Goal: Information Seeking & Learning: Learn about a topic

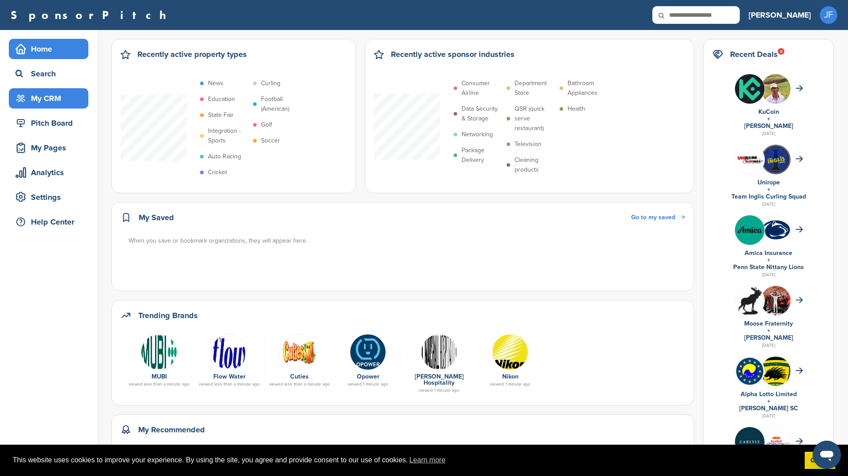
click at [59, 103] on div "My CRM" at bounding box center [50, 99] width 75 height 16
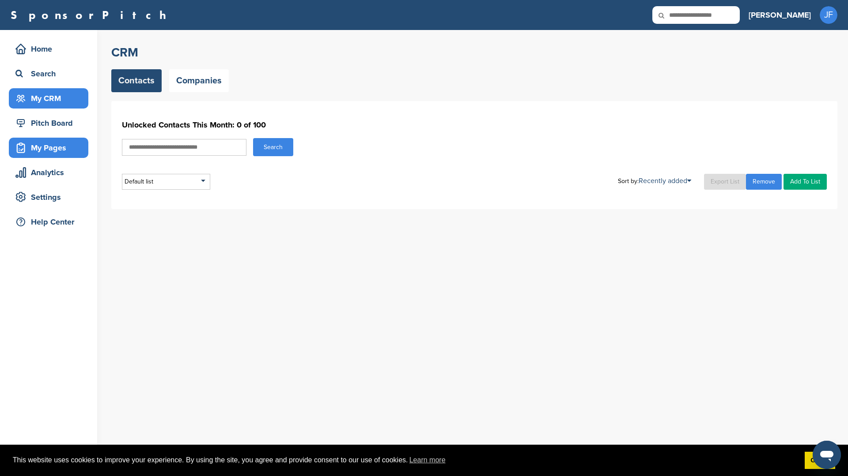
click at [46, 144] on div "My Pages" at bounding box center [50, 148] width 75 height 16
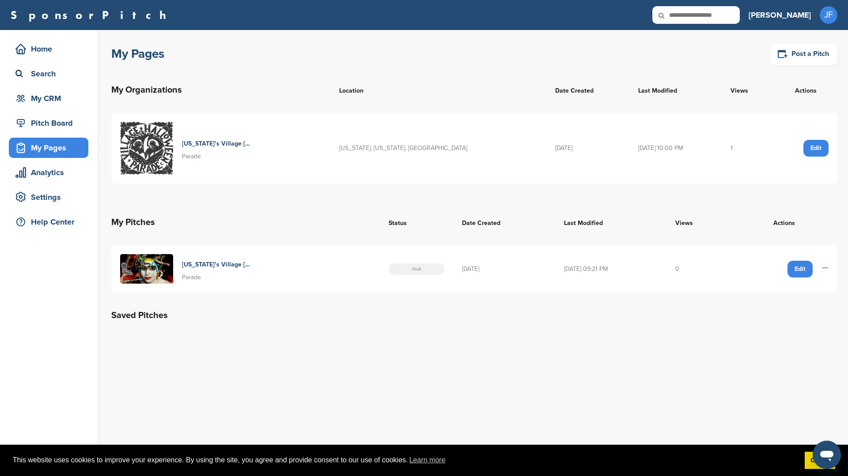
click at [215, 266] on h4 "New York’s Village Halloween Parade 2025" at bounding box center [216, 265] width 68 height 10
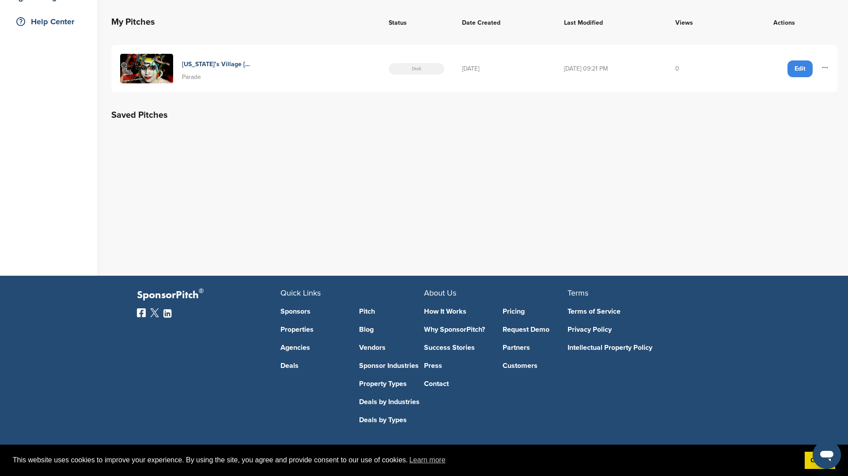
scroll to position [203, 0]
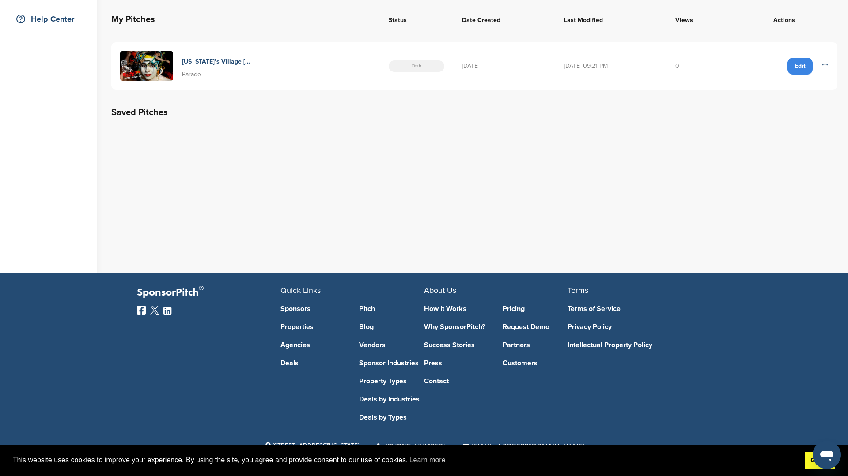
click at [808, 462] on link "Got it!" at bounding box center [819, 461] width 30 height 18
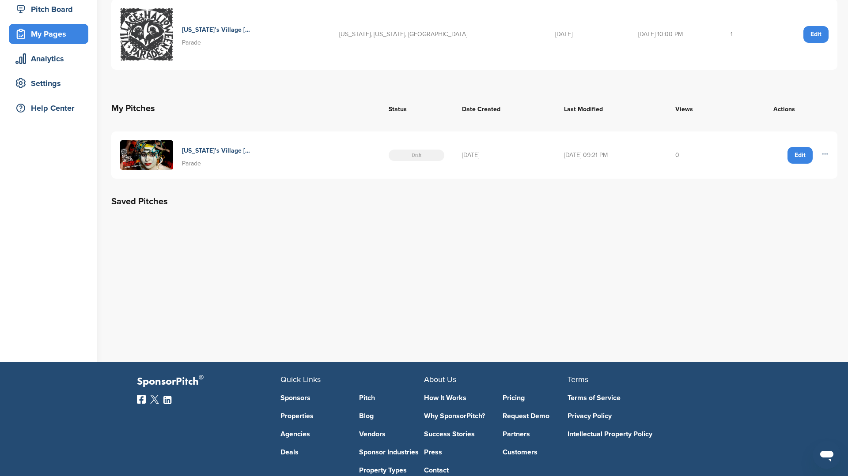
scroll to position [0, 0]
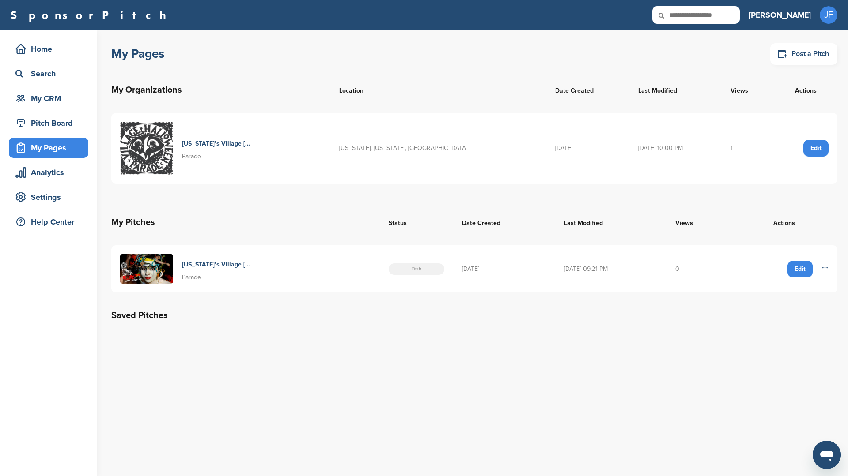
click at [824, 267] on icon at bounding box center [824, 267] width 7 height 7
click at [538, 333] on div "My Pages Post a Pitch My Organizations Location Date Created Last Modified View…" at bounding box center [479, 186] width 736 height 312
click at [229, 263] on h4 "New York’s Village Halloween Parade 2025" at bounding box center [216, 265] width 68 height 10
click at [215, 144] on h4 "[US_STATE]’s Village [DATE] Parade" at bounding box center [216, 144] width 68 height 10
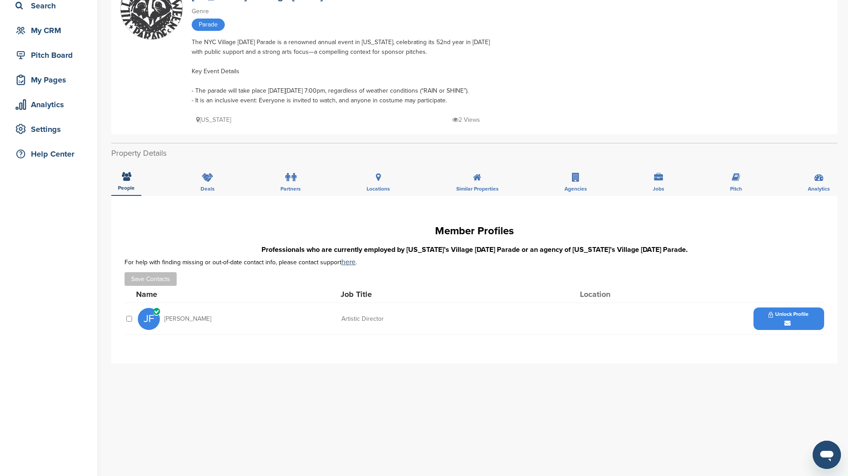
scroll to position [64, 0]
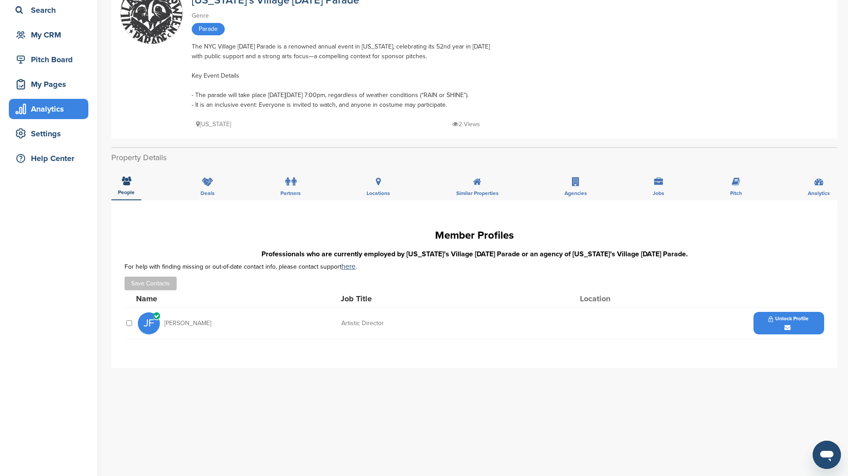
click at [45, 109] on div "Analytics" at bounding box center [50, 109] width 75 height 16
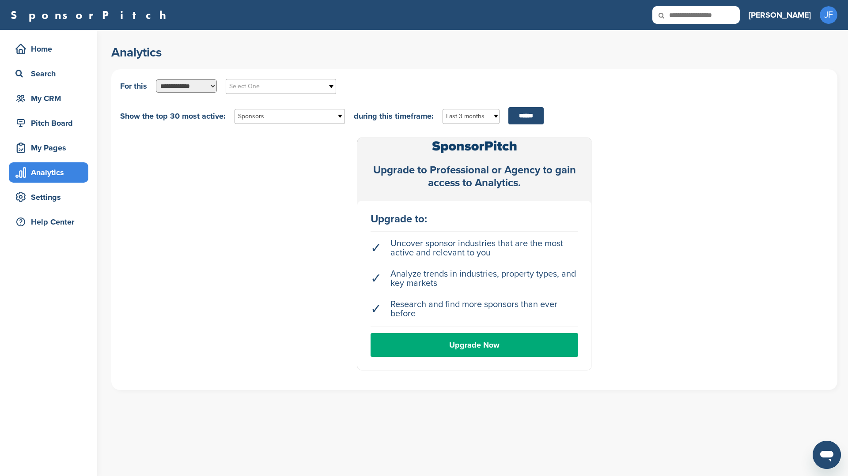
click at [48, 173] on div "Analytics" at bounding box center [50, 173] width 75 height 16
click at [57, 200] on div "Settings" at bounding box center [50, 197] width 75 height 16
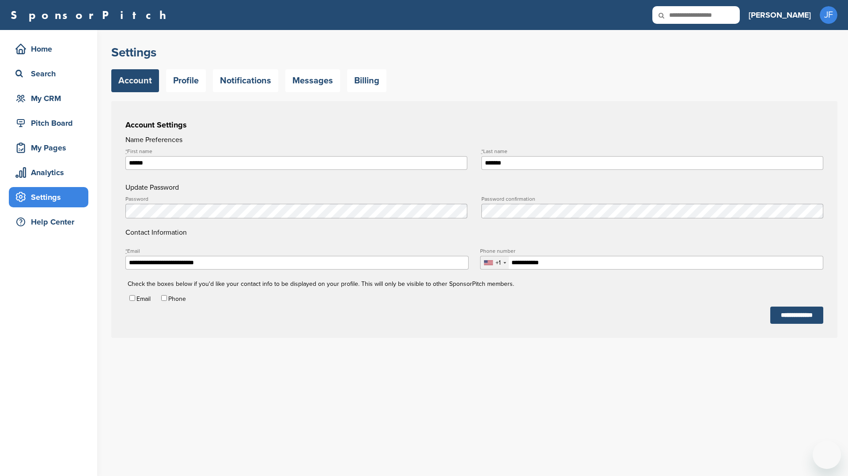
type input "**********"
click at [197, 90] on link "Profile" at bounding box center [186, 80] width 40 height 23
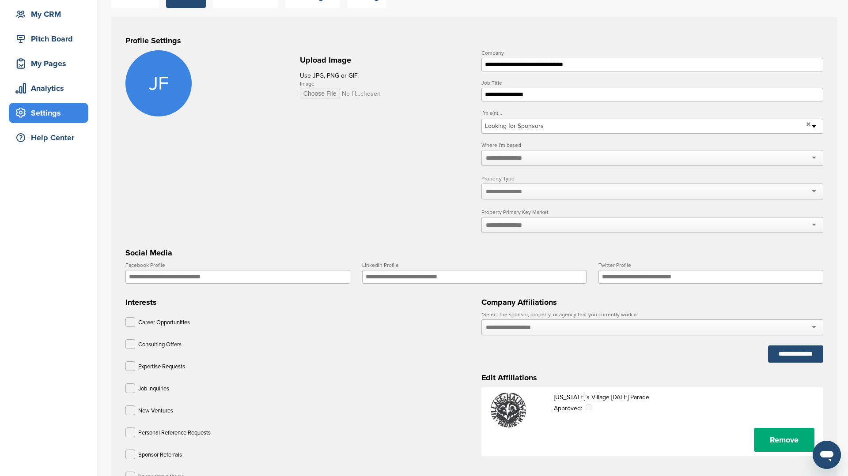
scroll to position [46, 0]
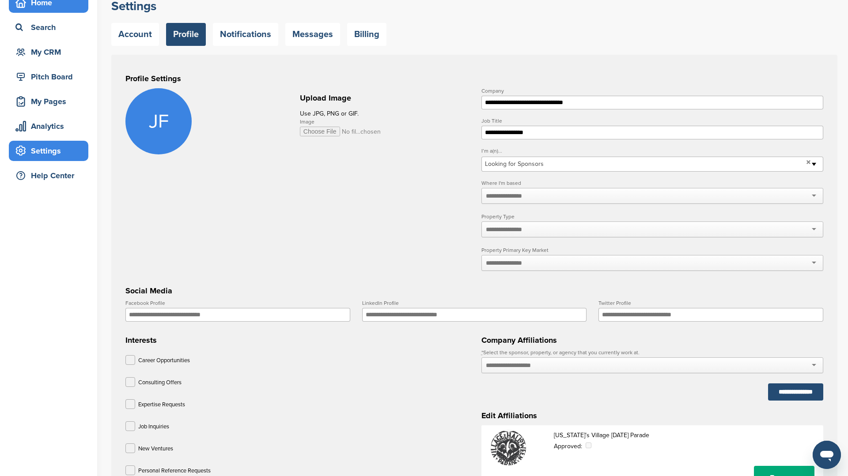
click at [25, 3] on icon at bounding box center [21, 3] width 10 height 10
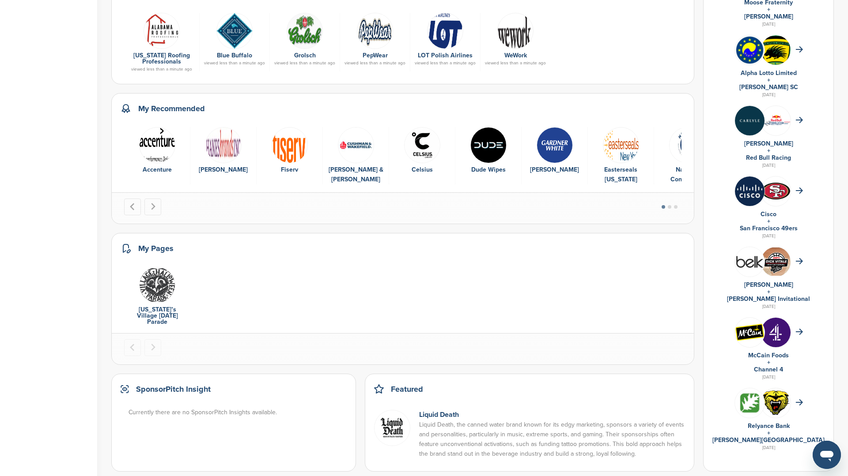
scroll to position [325, 0]
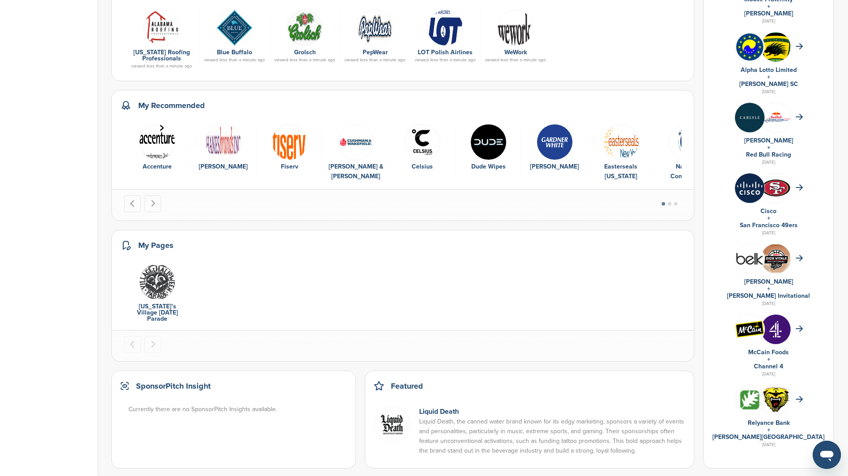
click at [776, 211] on link "Cisco" at bounding box center [768, 212] width 16 height 8
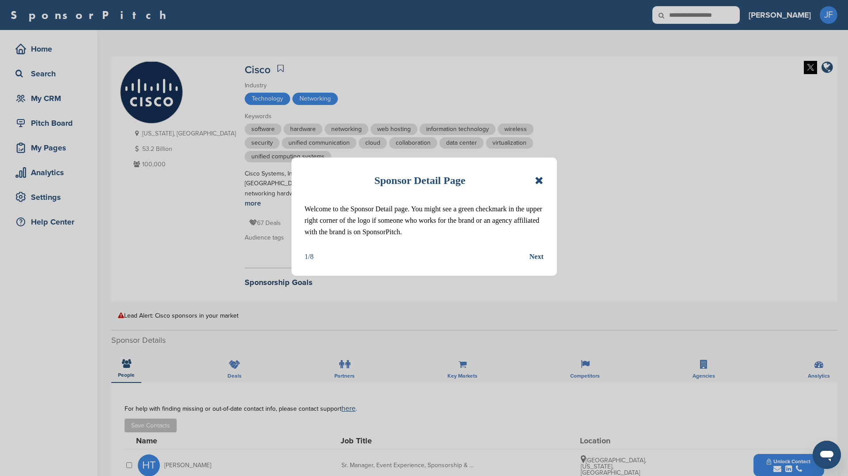
click at [538, 259] on div "Next" at bounding box center [536, 256] width 14 height 11
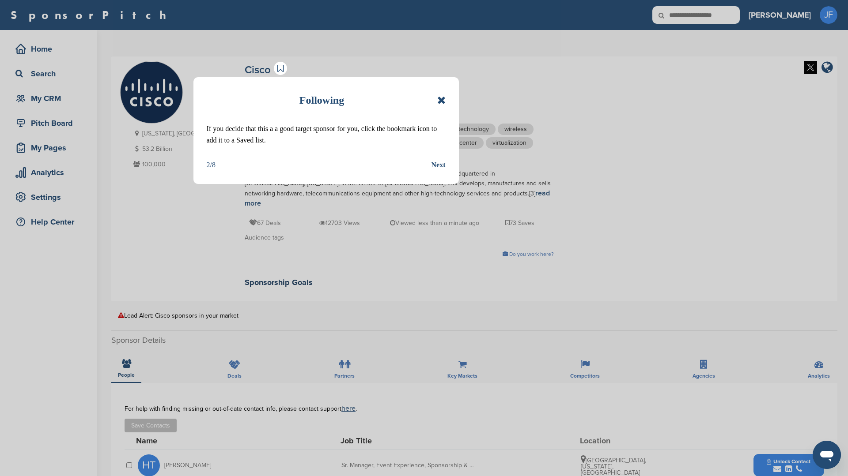
click at [439, 165] on div "Next" at bounding box center [438, 164] width 14 height 11
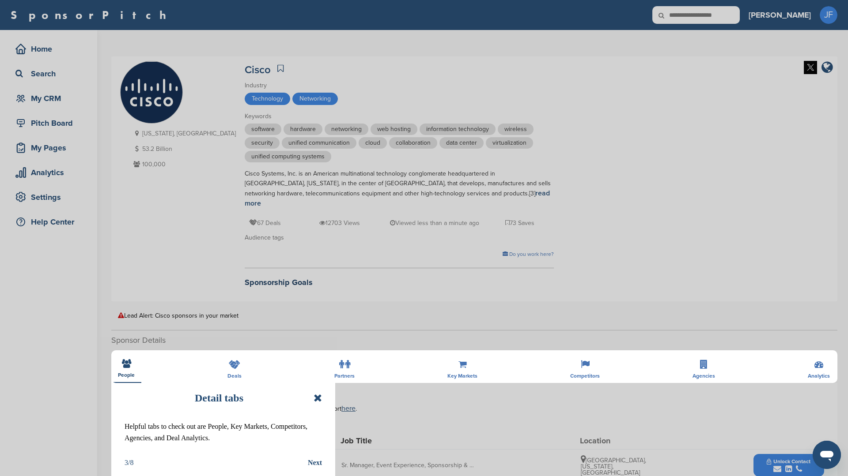
click at [310, 463] on div "Next" at bounding box center [315, 462] width 14 height 11
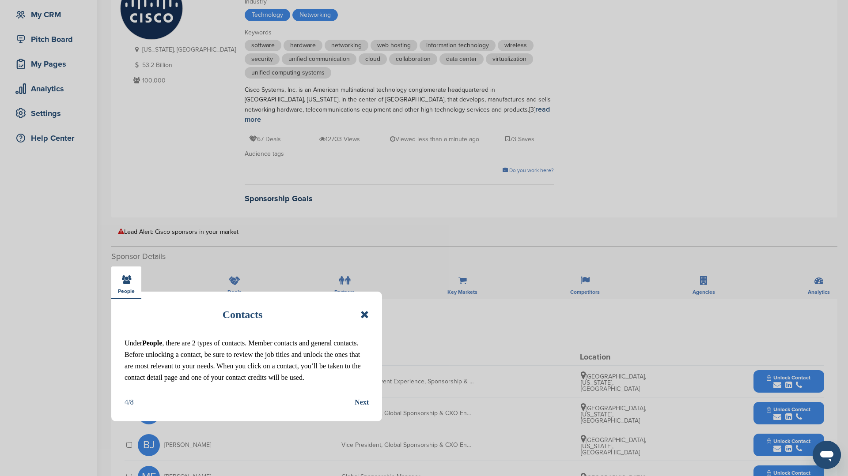
scroll to position [85, 0]
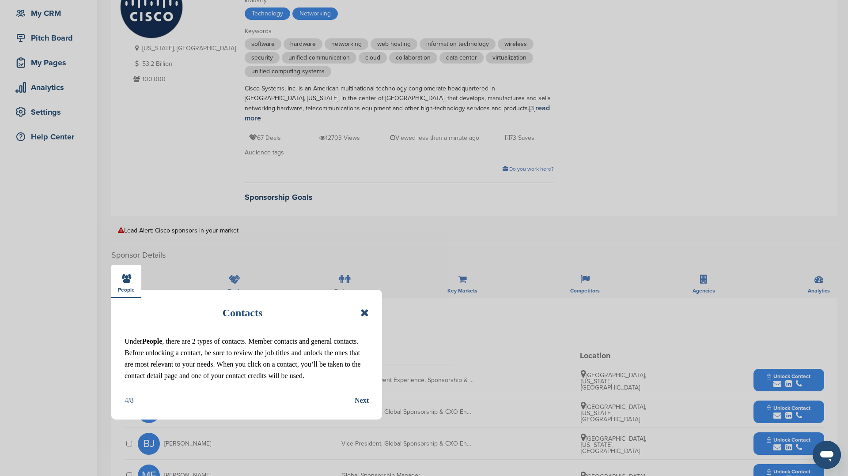
click at [359, 407] on div "Next" at bounding box center [362, 400] width 14 height 11
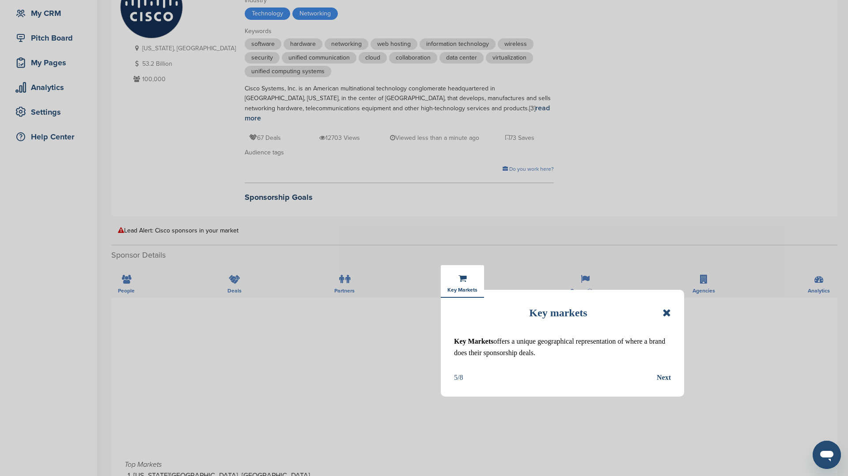
click at [659, 379] on div "Next" at bounding box center [664, 377] width 14 height 11
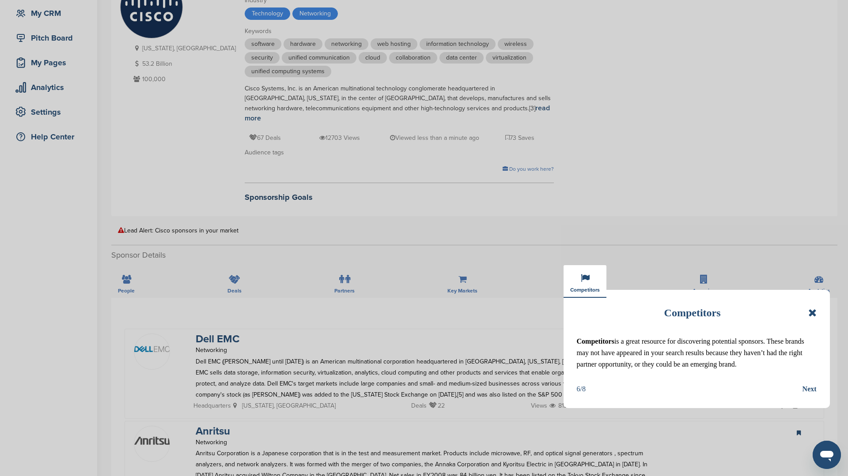
click at [810, 395] on div "Next" at bounding box center [809, 389] width 14 height 11
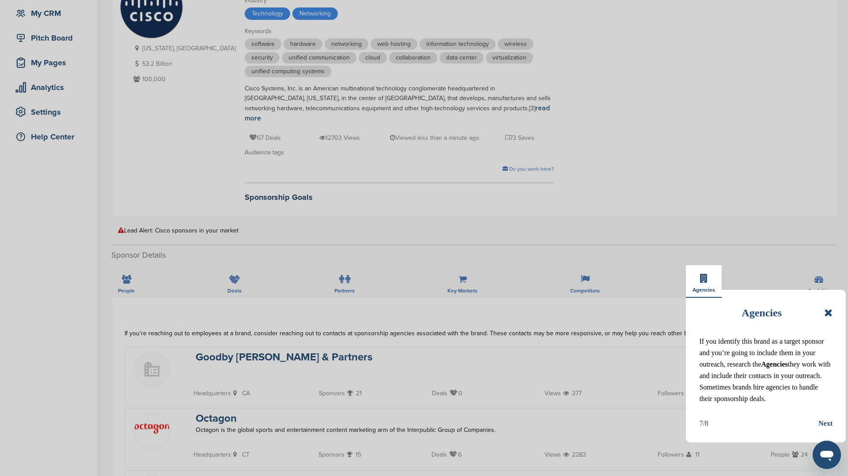
click at [824, 430] on div "Next" at bounding box center [825, 423] width 14 height 11
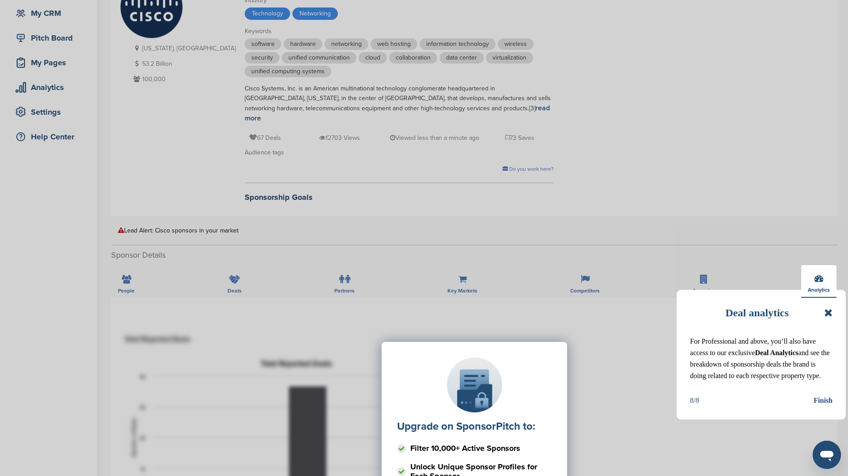
click at [826, 407] on div "Finish" at bounding box center [822, 400] width 19 height 11
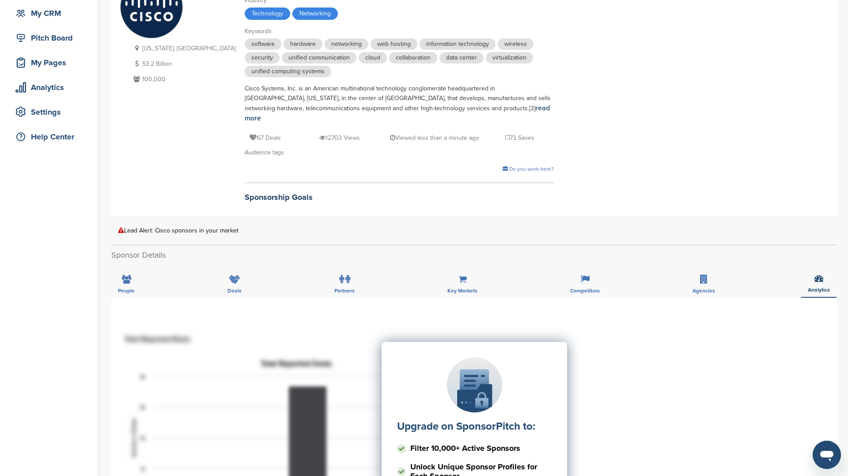
click at [631, 370] on div "Upgrade on SponsorPitch to: Filter 10,000+ Active Sponsors Unlock Unique Sponso…" at bounding box center [474, 430] width 699 height 221
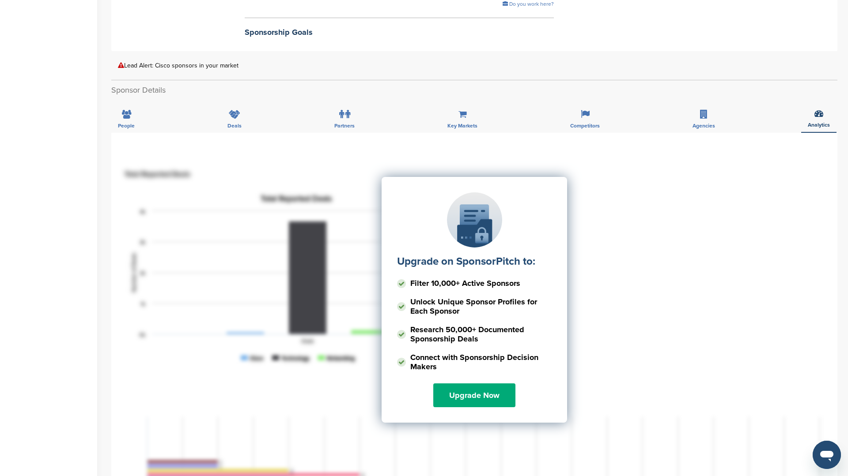
scroll to position [217, 0]
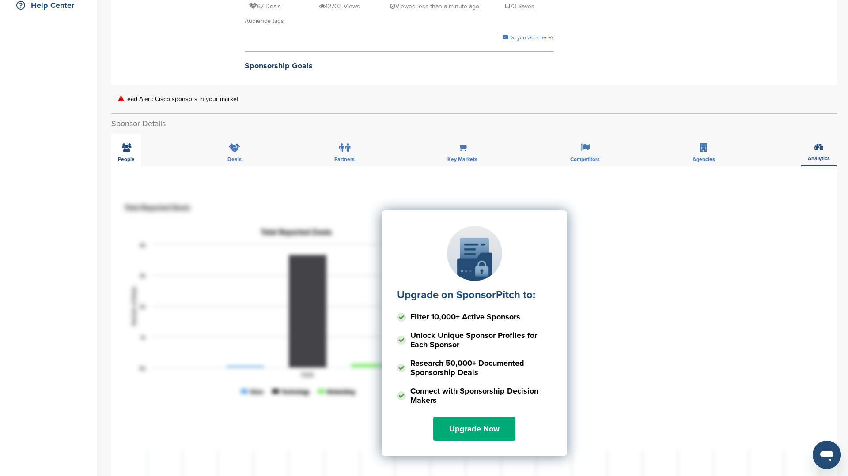
click at [128, 143] on icon at bounding box center [126, 147] width 9 height 9
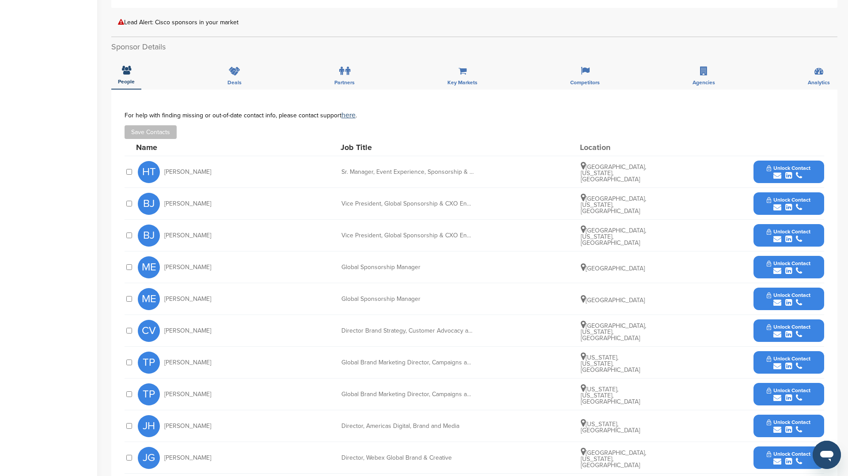
scroll to position [319, 0]
